Goal: Check status: Check status

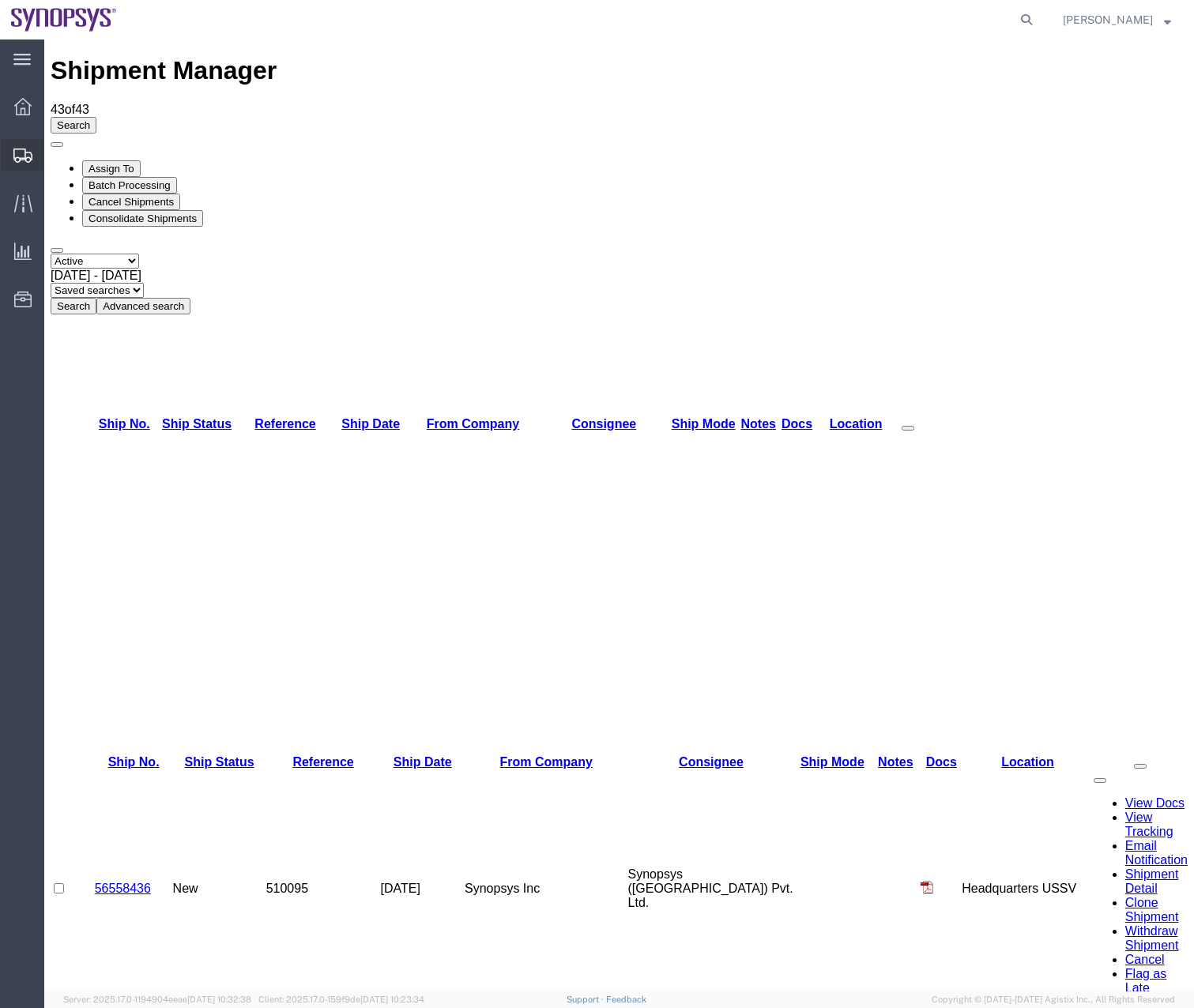
click at [33, 161] on div at bounding box center [23, 154] width 45 height 32
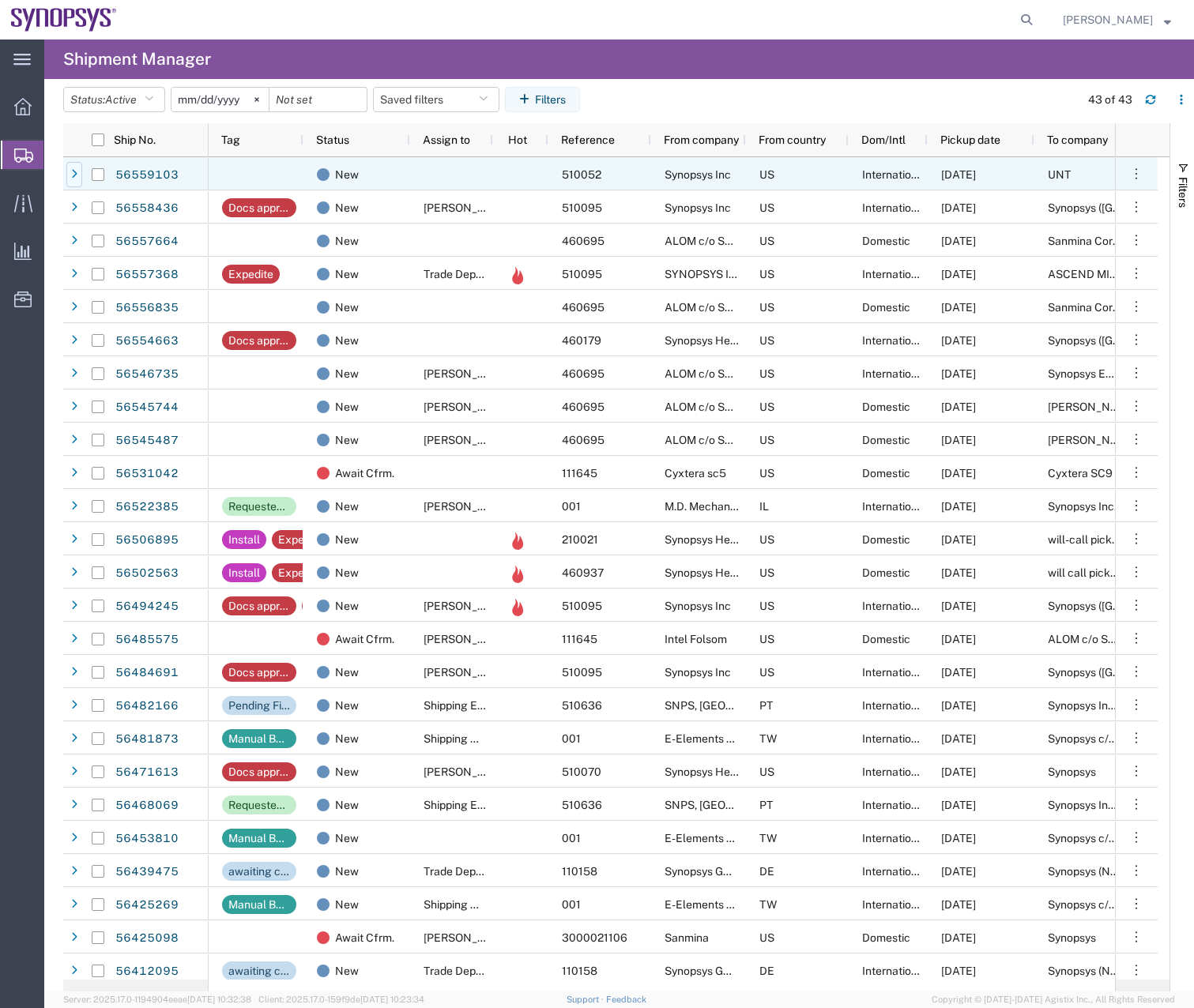
click at [69, 177] on div at bounding box center [74, 174] width 15 height 25
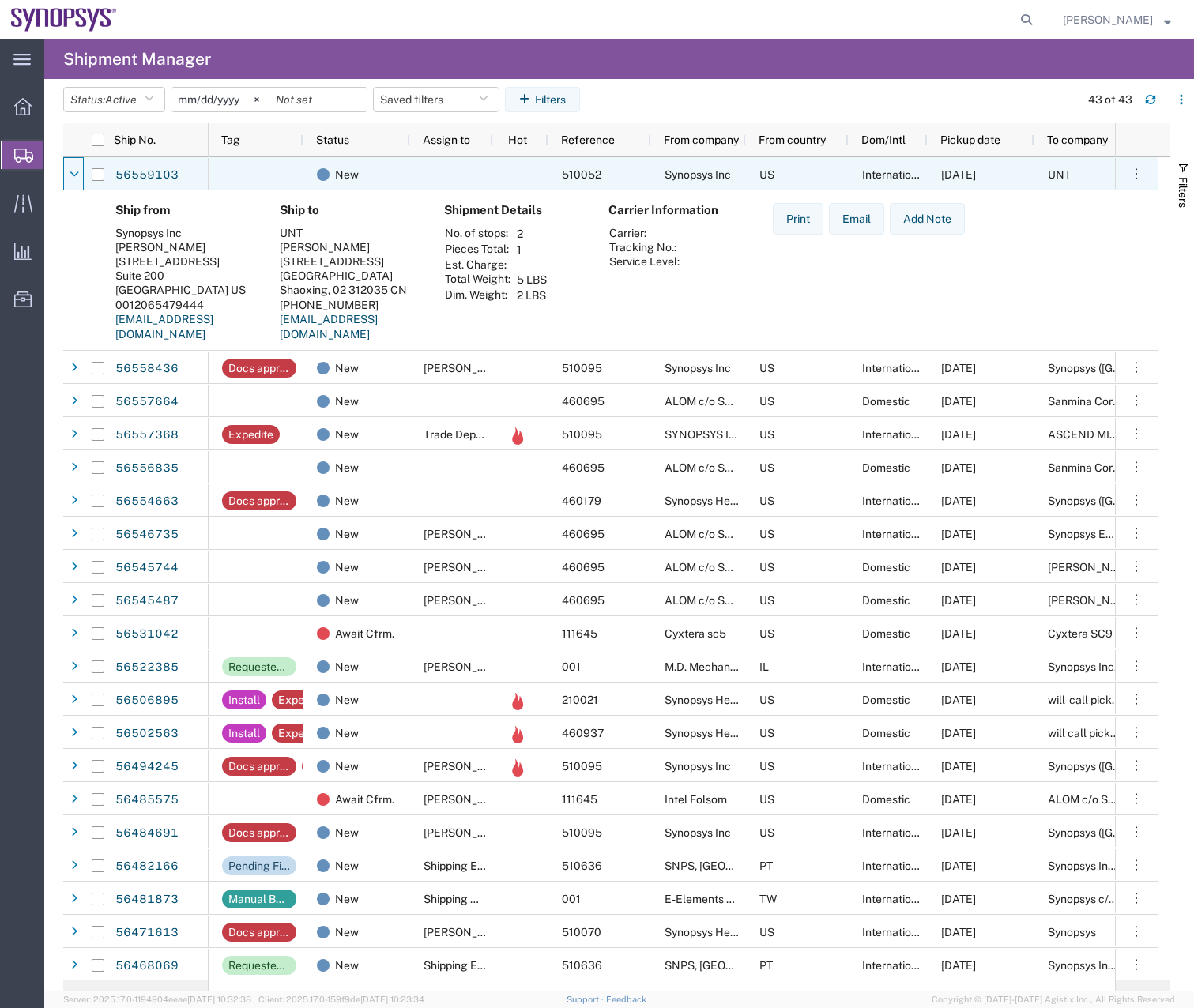
click at [69, 177] on icon at bounding box center [74, 174] width 9 height 11
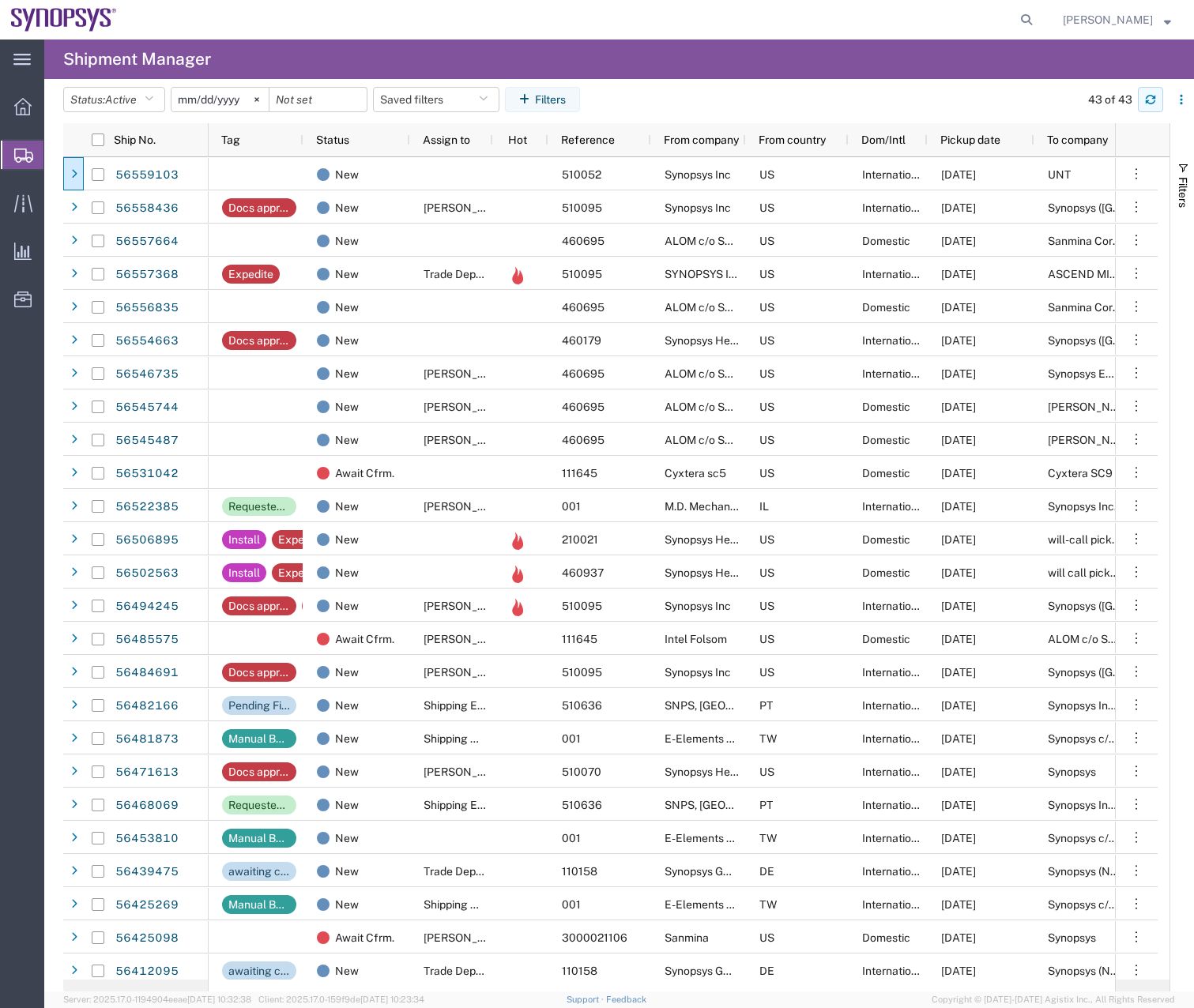
click at [1157, 103] on button "button" at bounding box center [1149, 99] width 25 height 25
click at [1147, 92] on button "button" at bounding box center [1149, 99] width 25 height 25
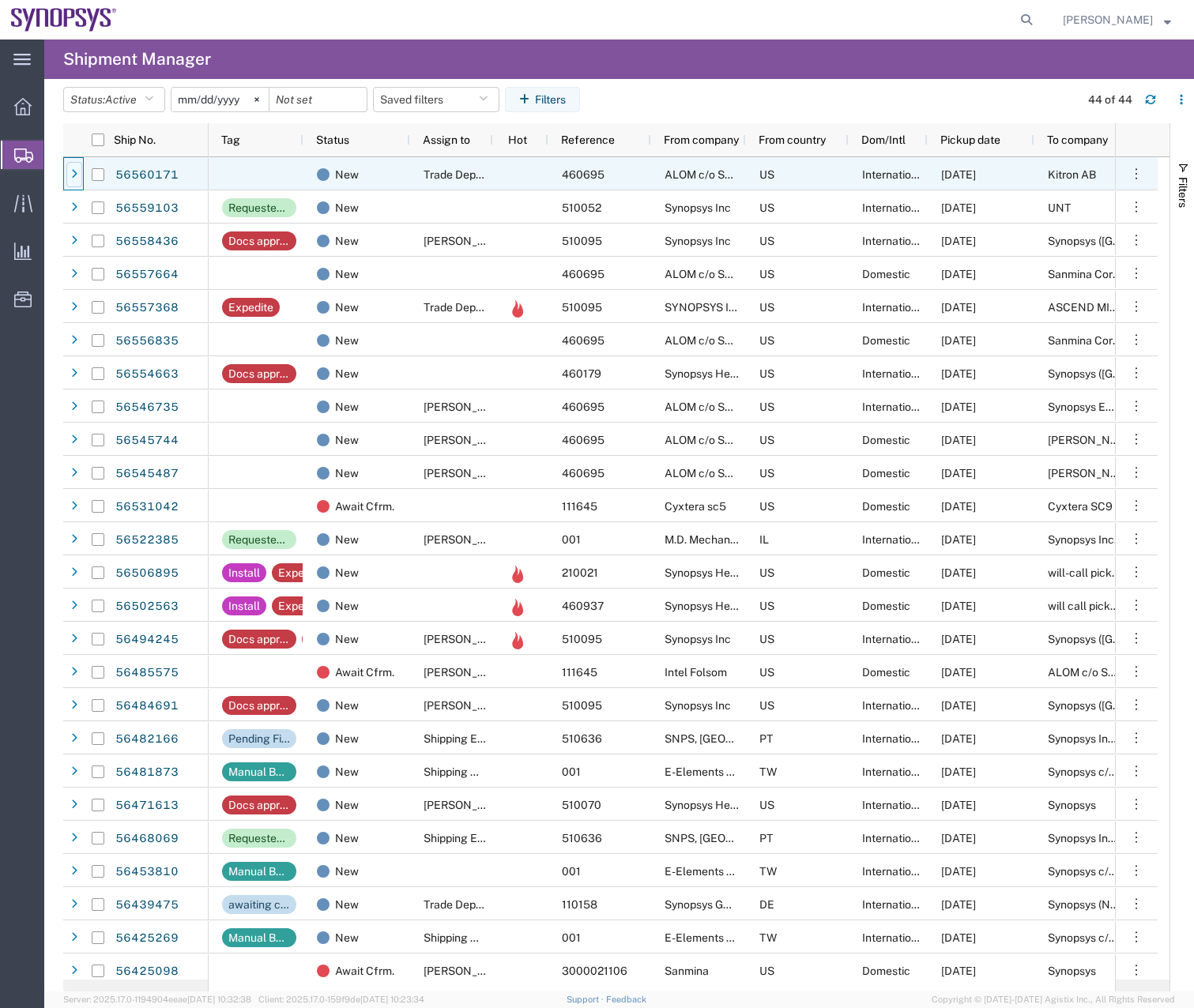
click at [73, 169] on icon at bounding box center [74, 174] width 6 height 11
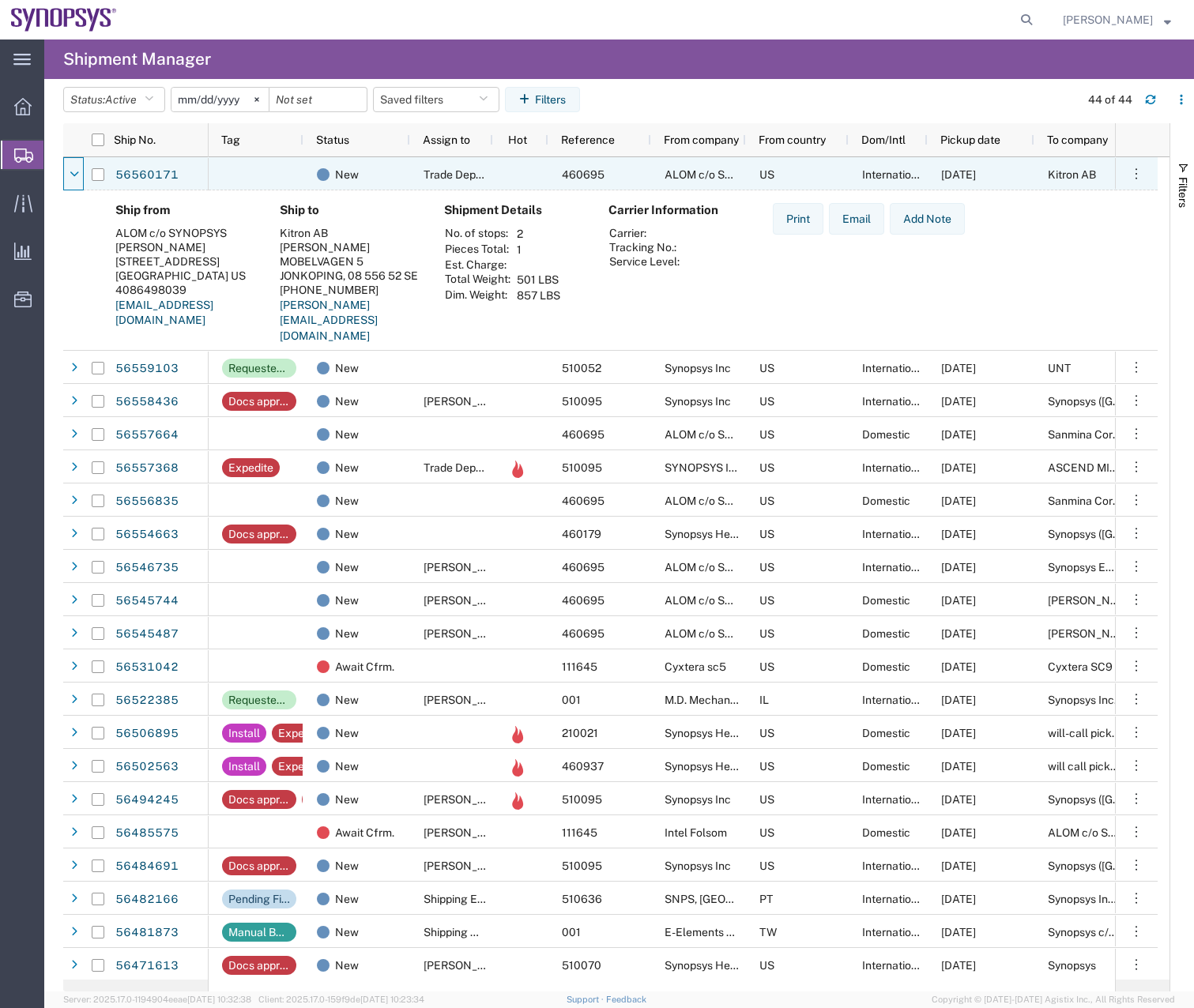
click at [73, 169] on icon at bounding box center [74, 174] width 9 height 11
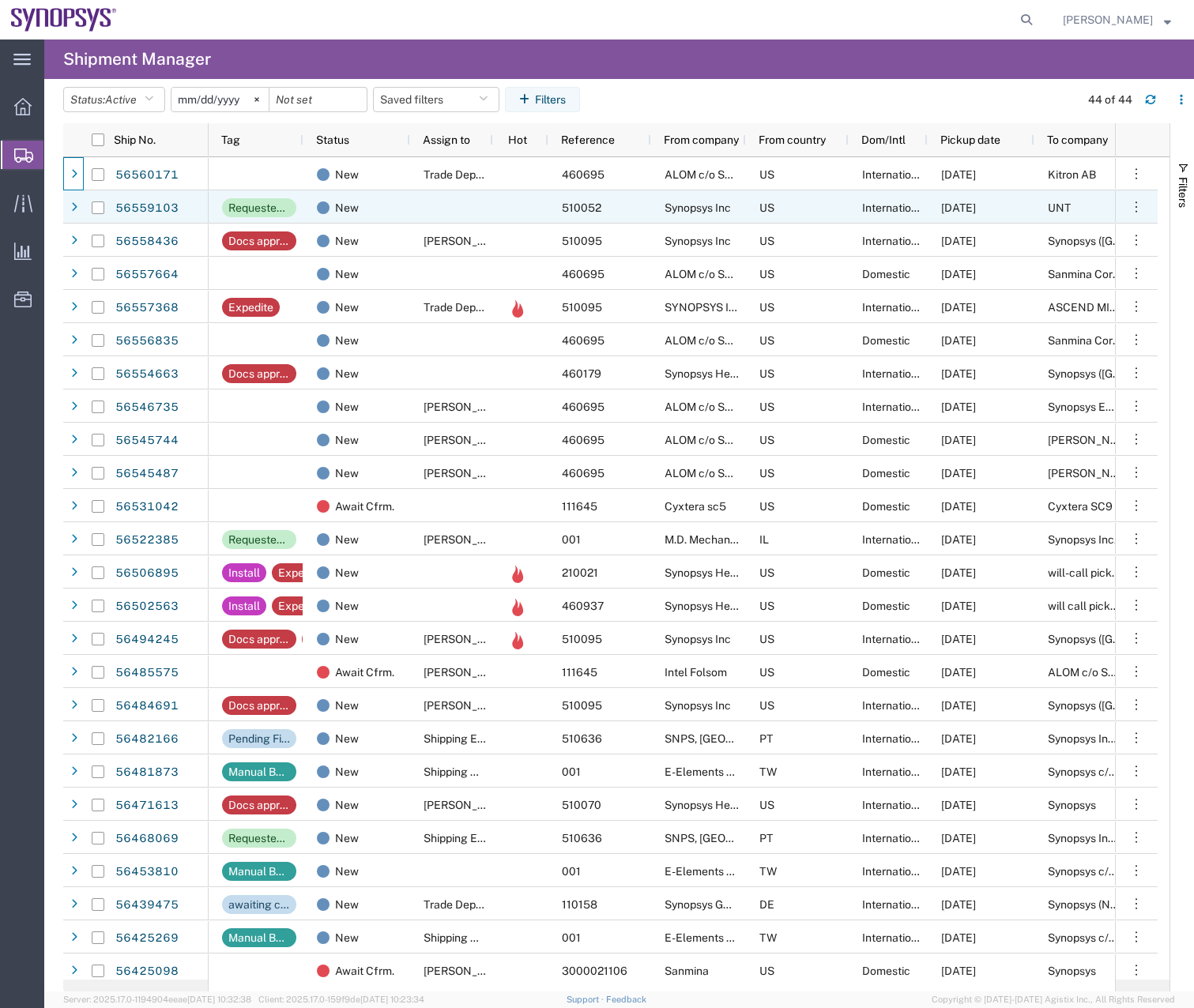
click at [78, 216] on div at bounding box center [74, 207] width 15 height 25
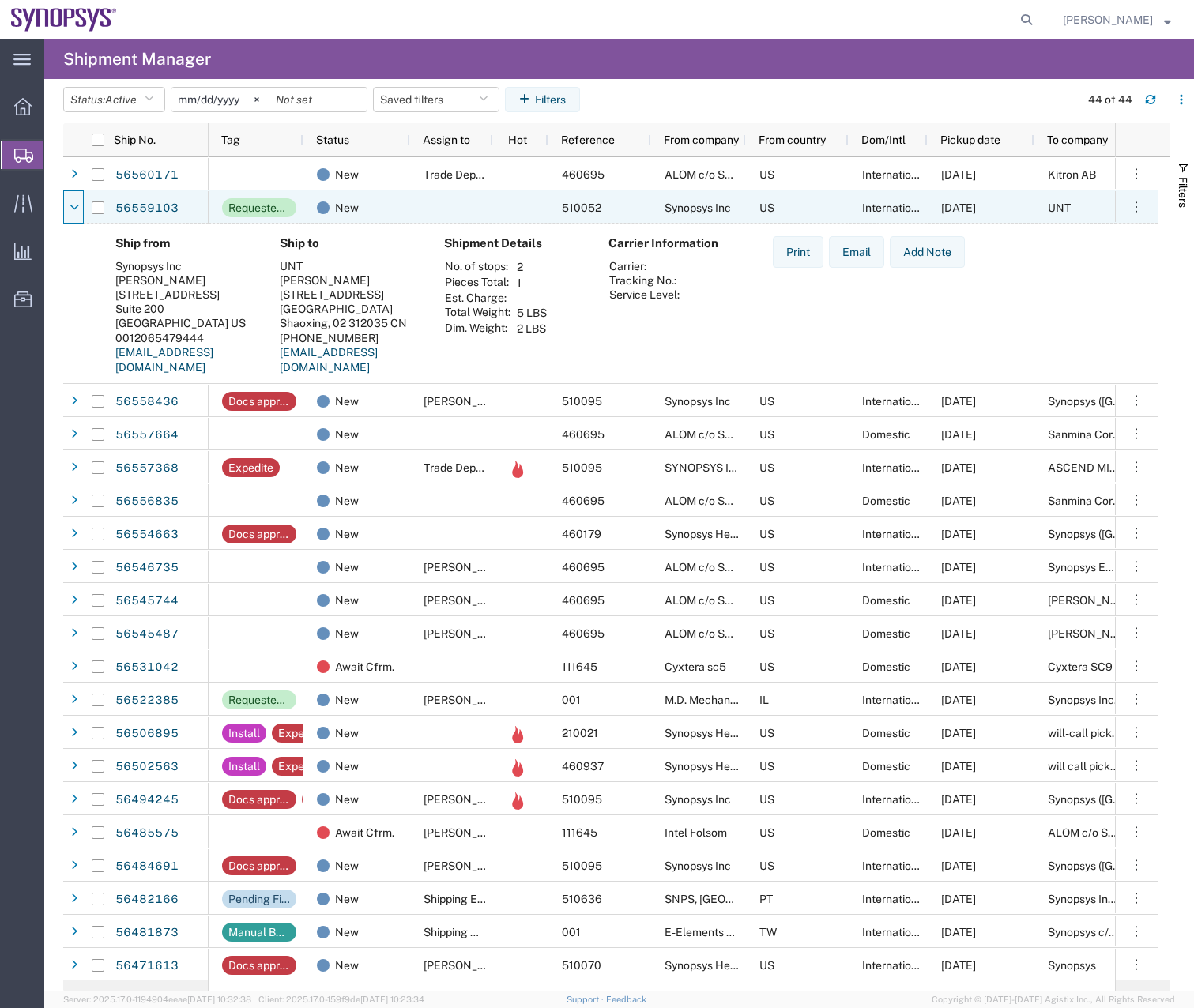
click at [78, 216] on div at bounding box center [74, 207] width 15 height 25
